Goal: Information Seeking & Learning: Learn about a topic

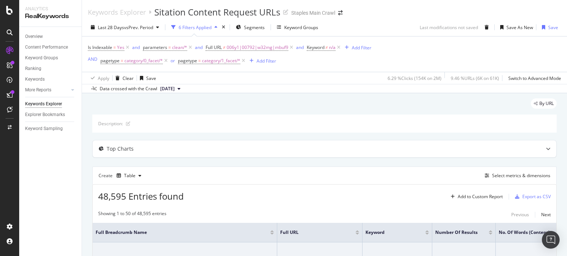
scroll to position [37, 0]
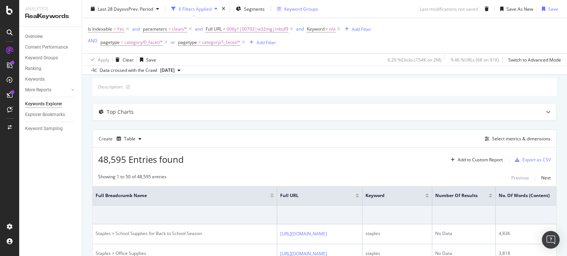
click at [299, 8] on div "Keyword Groups" at bounding box center [301, 9] width 34 height 6
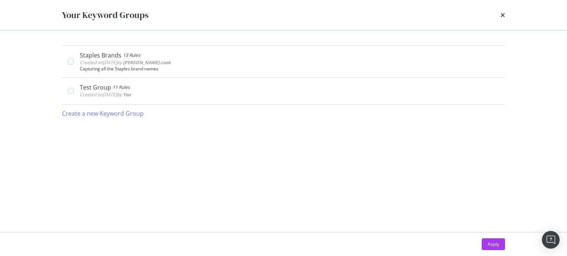
click at [499, 17] on div "Your Keyword Groups" at bounding box center [283, 15] width 443 height 13
click at [502, 14] on icon "times" at bounding box center [502, 15] width 4 height 6
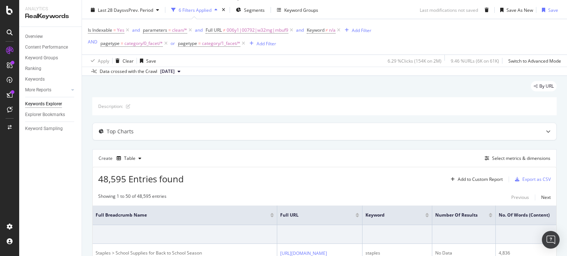
scroll to position [0, 0]
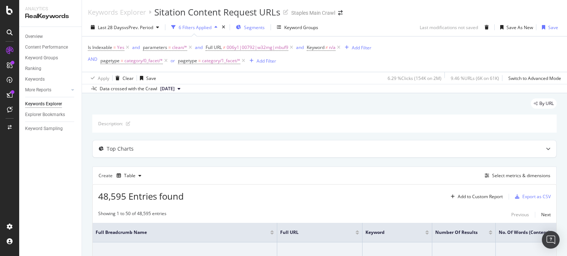
click at [250, 27] on span "Segments" at bounding box center [254, 27] width 21 height 6
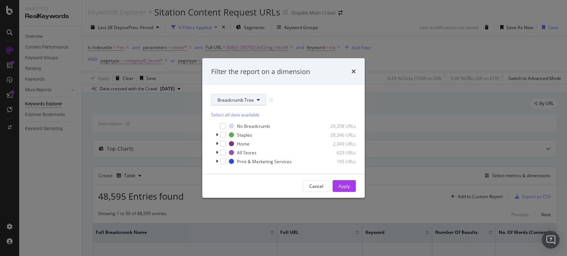
click at [259, 103] on button "Breadcrumb Tree" at bounding box center [238, 100] width 55 height 12
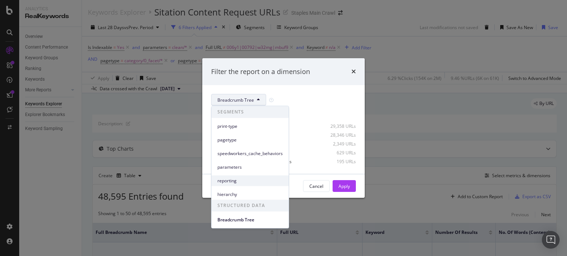
click at [232, 182] on span "reporting" at bounding box center [249, 181] width 65 height 7
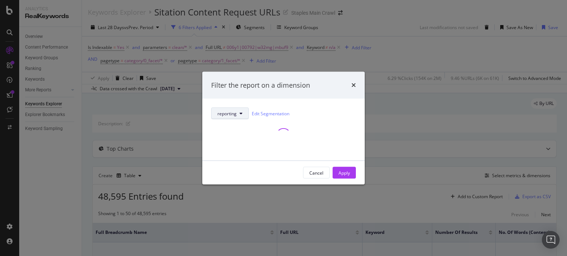
click at [242, 114] on icon "modal" at bounding box center [241, 113] width 3 height 4
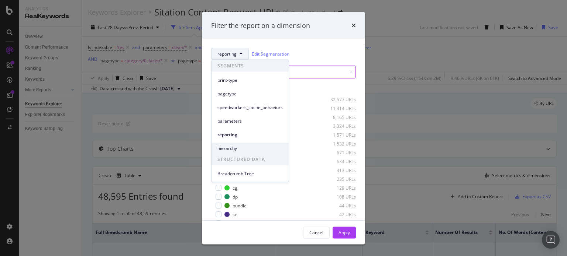
click at [234, 148] on span "hierarchy" at bounding box center [249, 148] width 65 height 7
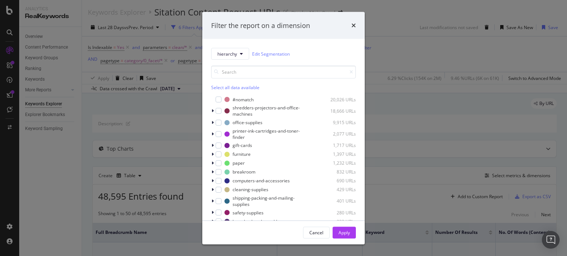
click at [350, 26] on div "Filter the report on a dimension" at bounding box center [283, 26] width 145 height 10
click at [354, 25] on icon "times" at bounding box center [353, 26] width 4 height 6
